Goal: Navigation & Orientation: Find specific page/section

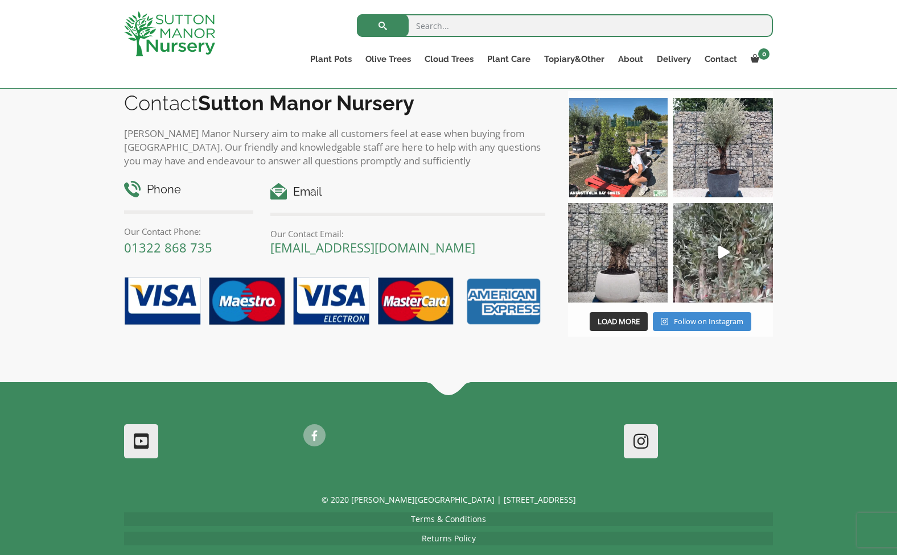
scroll to position [1322, 0]
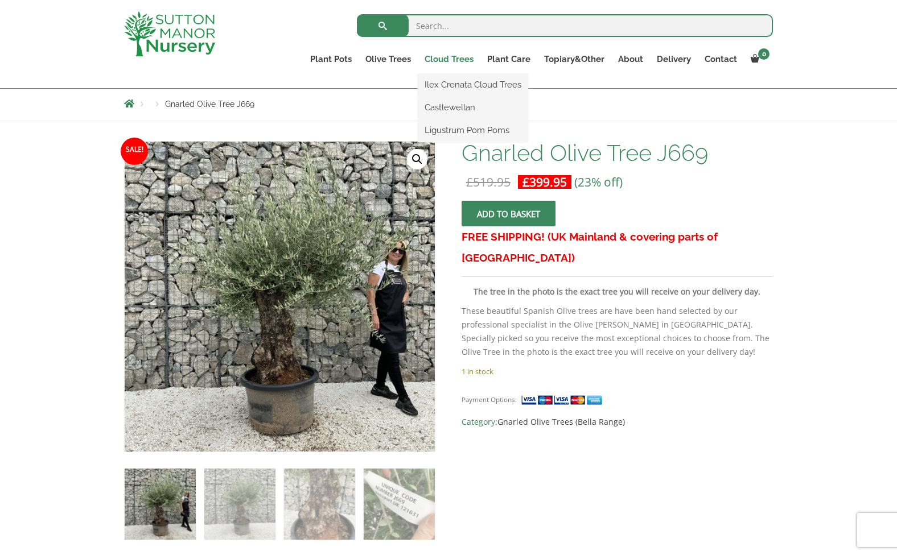
click at [456, 59] on link "Cloud Trees" at bounding box center [449, 59] width 63 height 16
click at [455, 80] on link "Ilex Crenata Cloud Trees" at bounding box center [473, 84] width 110 height 17
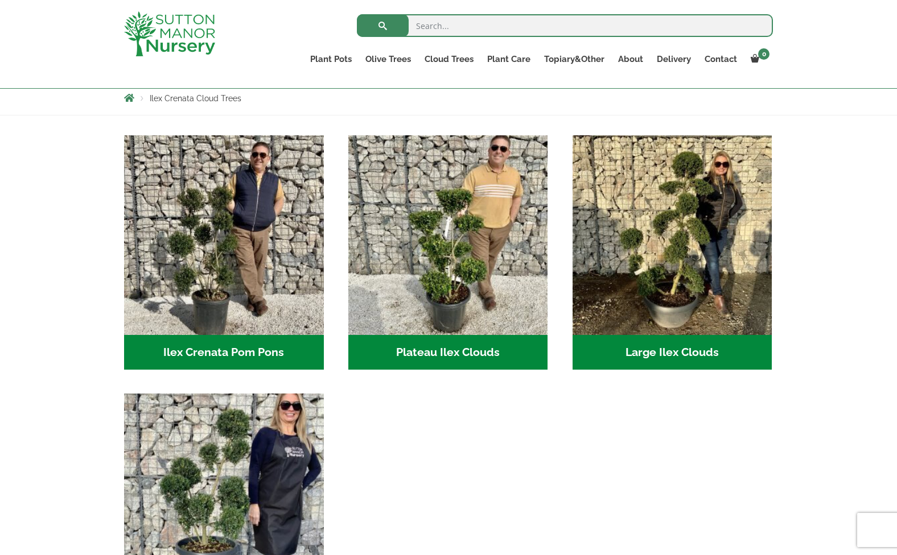
scroll to position [166, 0]
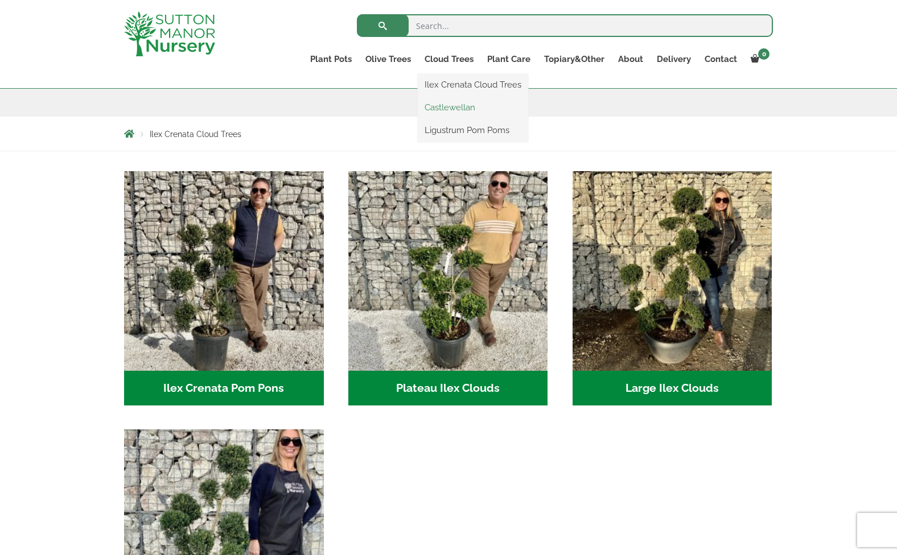
click at [456, 101] on link "Castlewellan" at bounding box center [473, 107] width 110 height 17
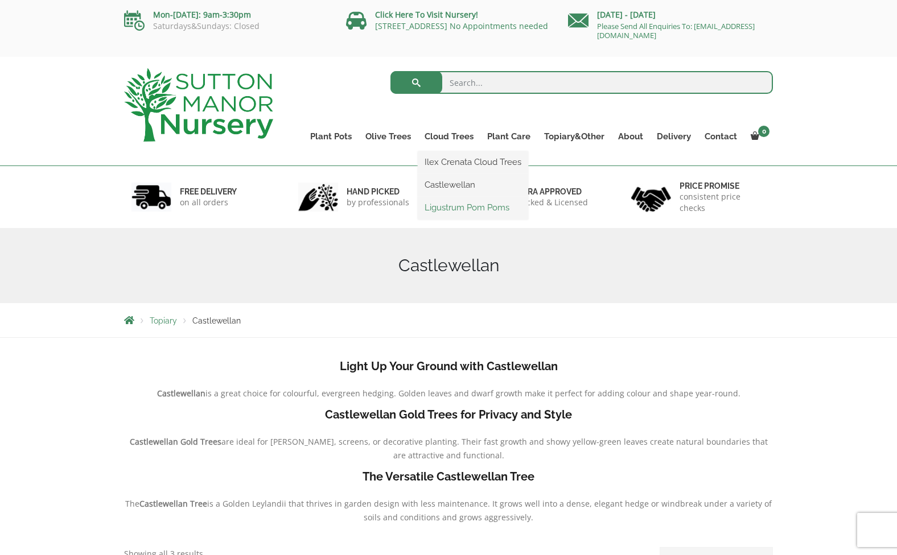
click at [448, 201] on link "Ligustrum Pom Poms" at bounding box center [473, 207] width 110 height 17
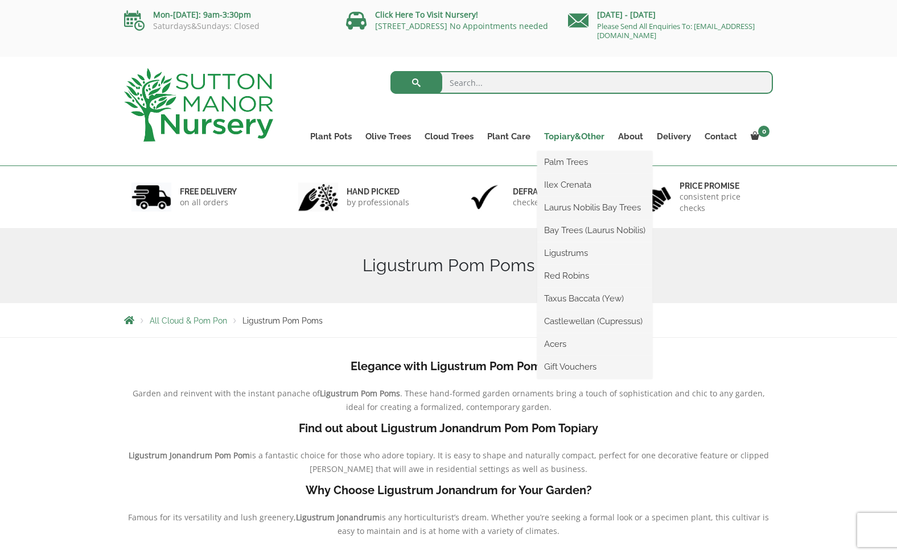
click at [574, 139] on link "Topiary&Other" at bounding box center [574, 137] width 74 height 16
click at [567, 138] on link "Topiary&Other" at bounding box center [574, 137] width 74 height 16
click at [568, 299] on link "Taxus Baccata (Yew)" at bounding box center [594, 298] width 115 height 17
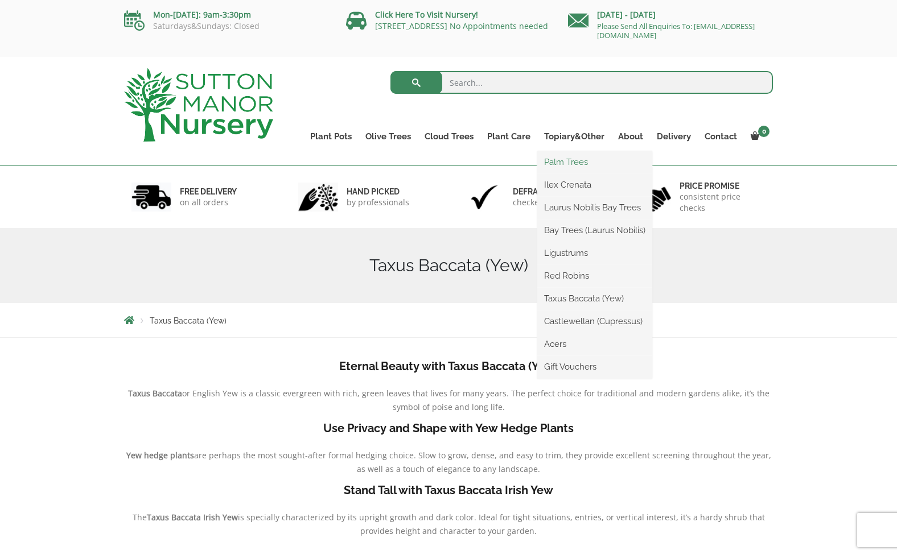
click at [558, 163] on link "Palm Trees" at bounding box center [594, 162] width 115 height 17
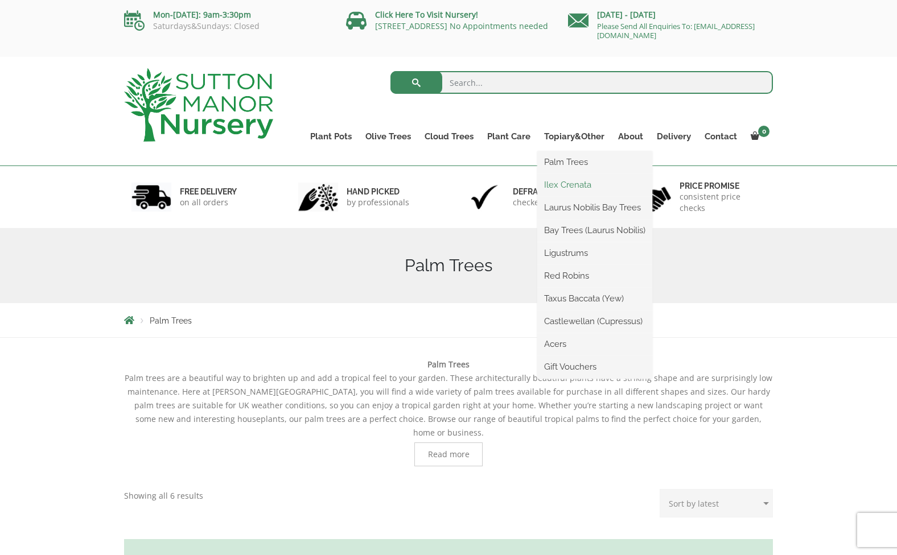
click at [559, 180] on link "Ilex Crenata" at bounding box center [594, 184] width 115 height 17
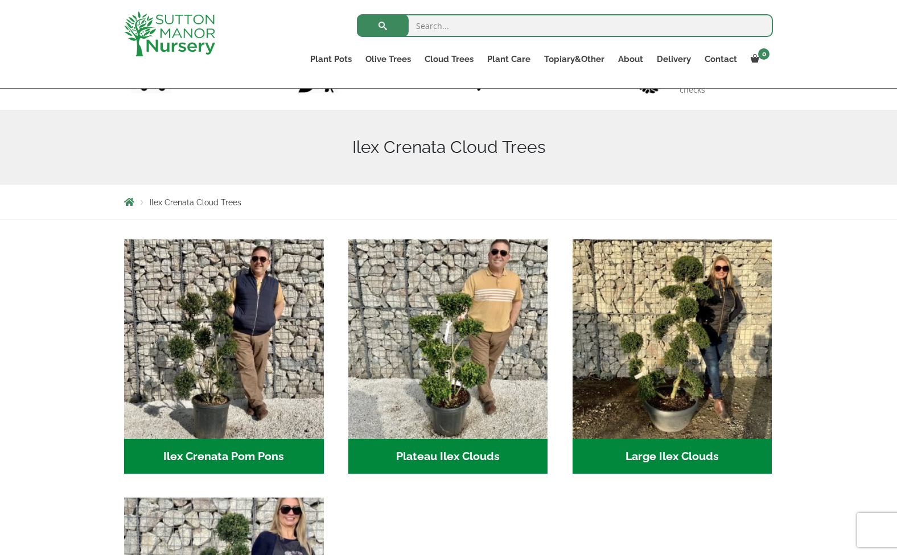
scroll to position [89, 0]
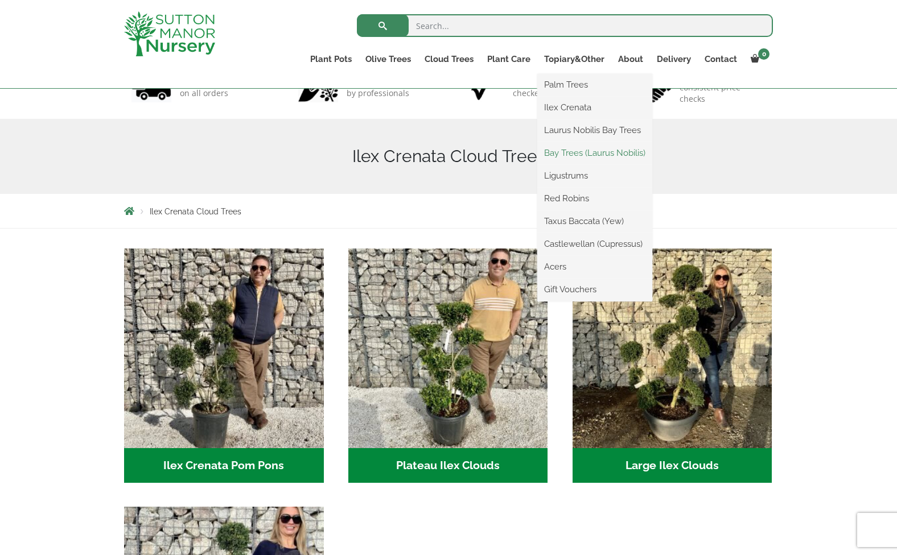
click at [562, 148] on link "Bay Trees (Laurus Nobilis)" at bounding box center [594, 153] width 115 height 17
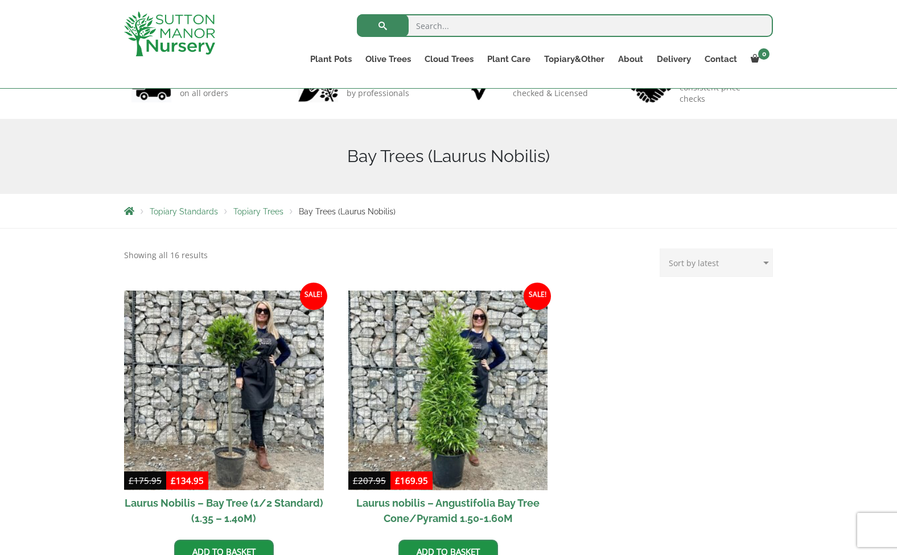
scroll to position [163, 0]
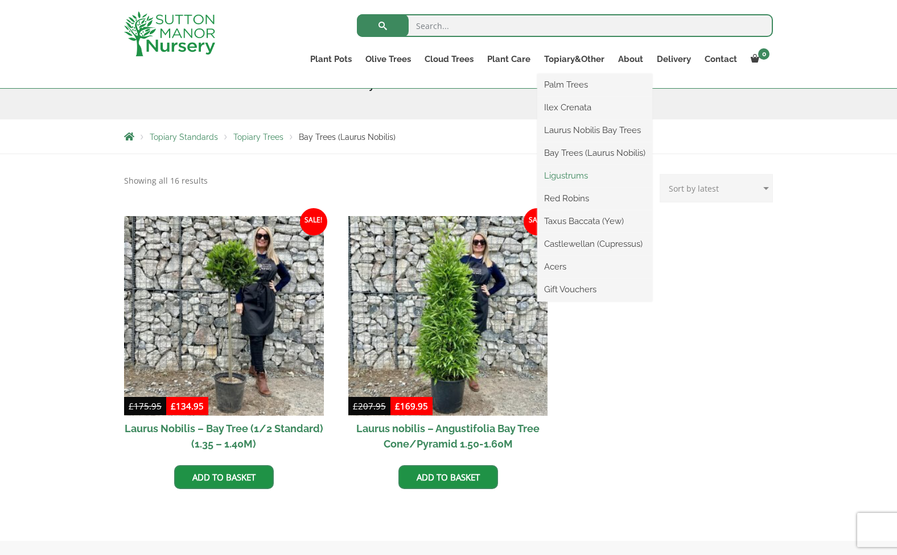
click at [570, 173] on link "Ligustrums" at bounding box center [594, 175] width 115 height 17
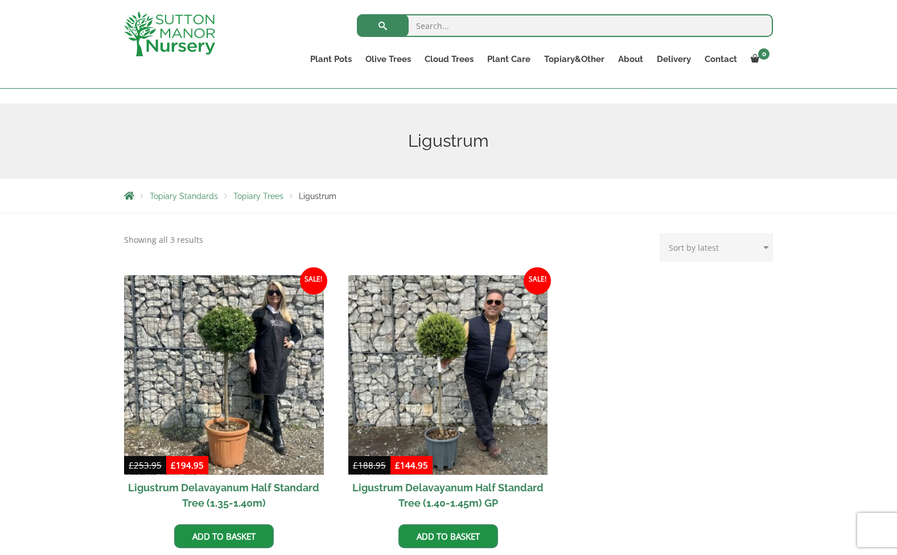
scroll to position [116, 0]
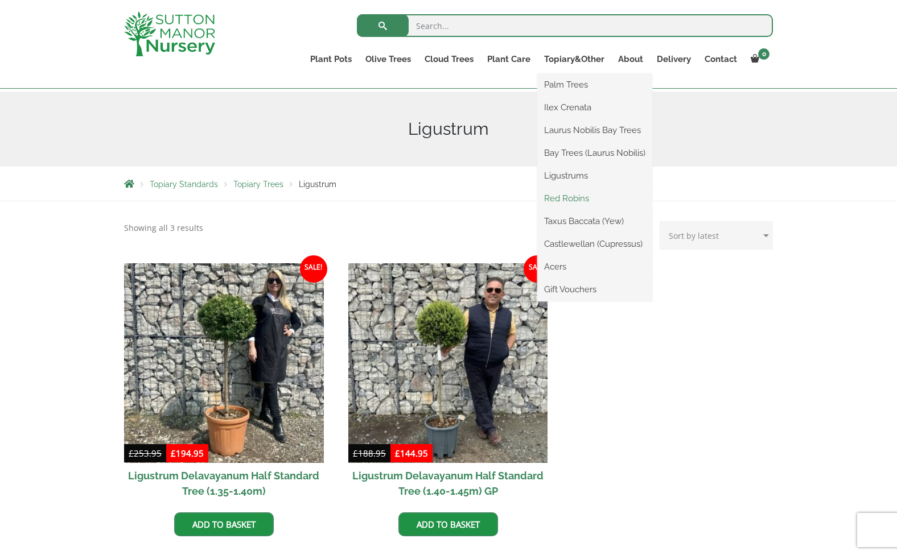
click at [580, 196] on link "Red Robins" at bounding box center [594, 198] width 115 height 17
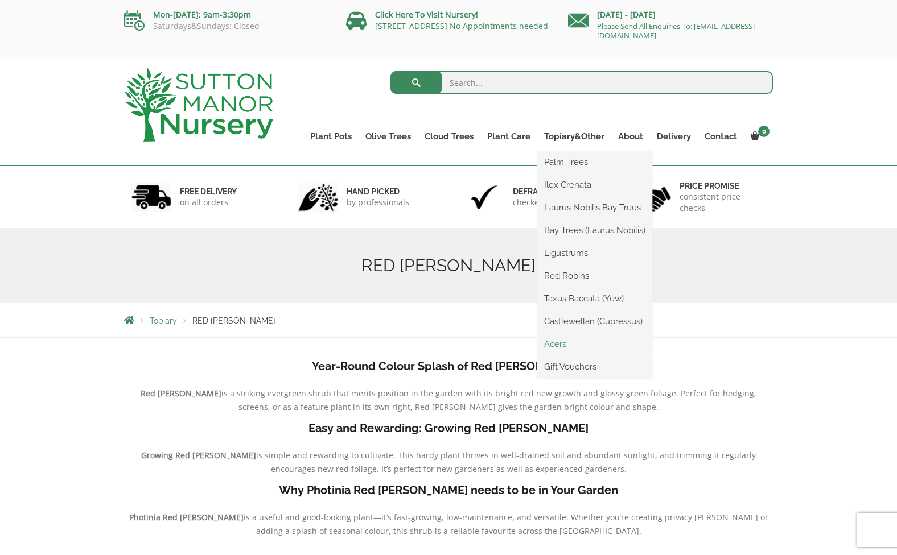
click at [566, 341] on link "Acers" at bounding box center [594, 344] width 115 height 17
